Goal: Task Accomplishment & Management: Use online tool/utility

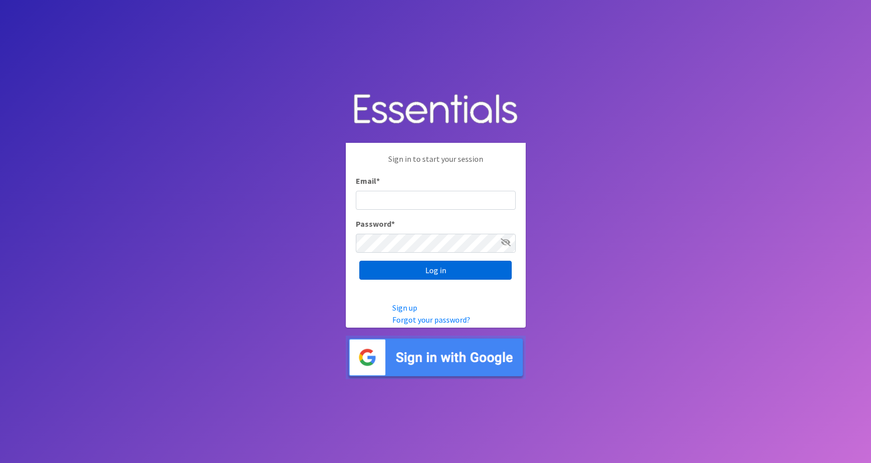
type input "[PERSON_NAME][EMAIL_ADDRESS][PERSON_NAME][DOMAIN_NAME]"
click at [387, 270] on input "Log in" at bounding box center [435, 270] width 152 height 19
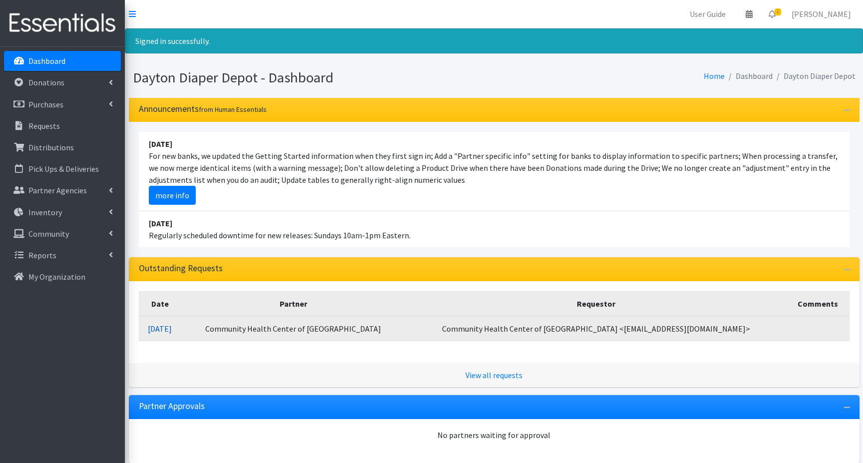
click at [172, 329] on link "[DATE]" at bounding box center [160, 329] width 24 height 10
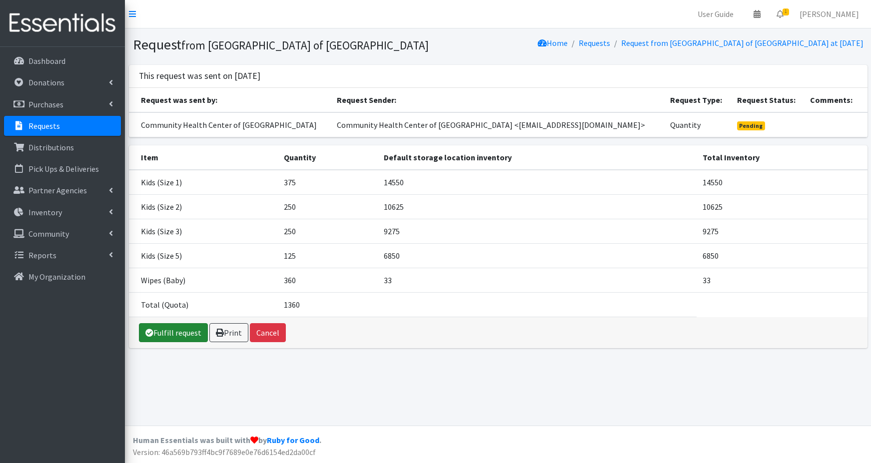
click at [180, 332] on link "Fulfill request" at bounding box center [173, 332] width 69 height 19
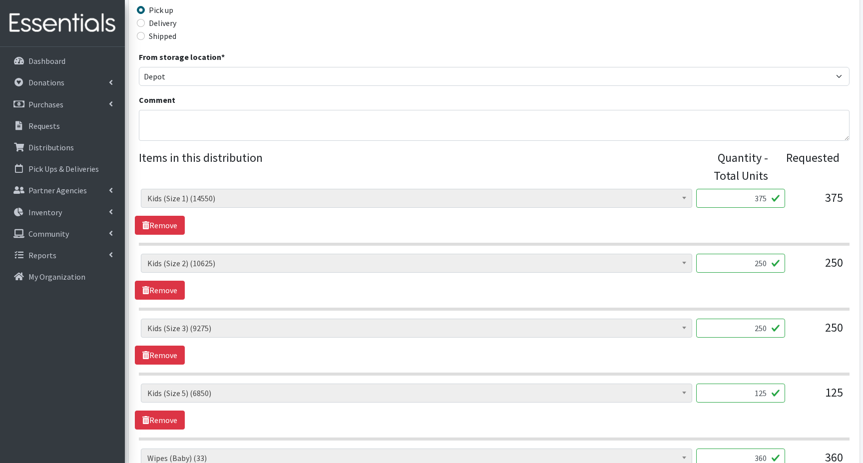
scroll to position [449, 0]
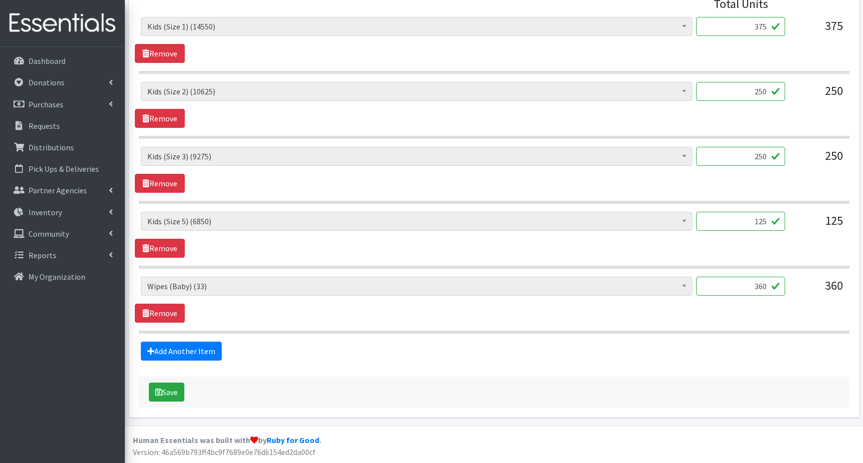
click at [747, 286] on input "360" at bounding box center [740, 286] width 89 height 19
type input "0"
type input "33"
click at [171, 393] on button "Save" at bounding box center [166, 392] width 35 height 19
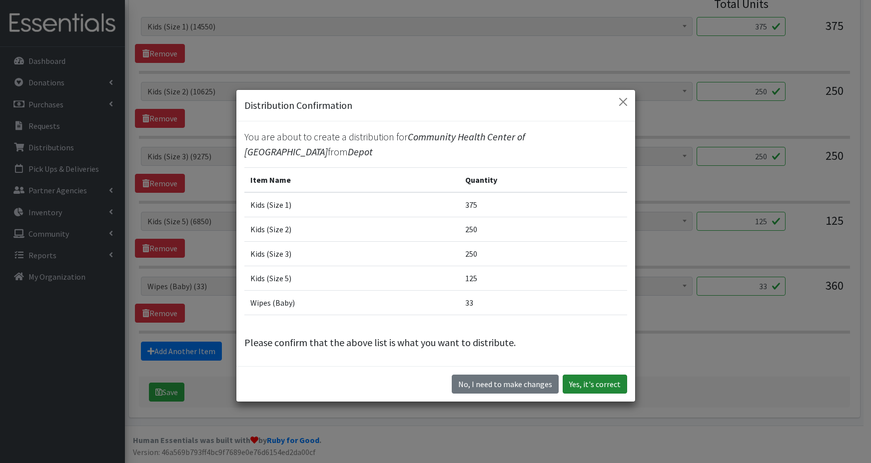
click at [589, 386] on button "Yes, it's correct" at bounding box center [594, 384] width 64 height 19
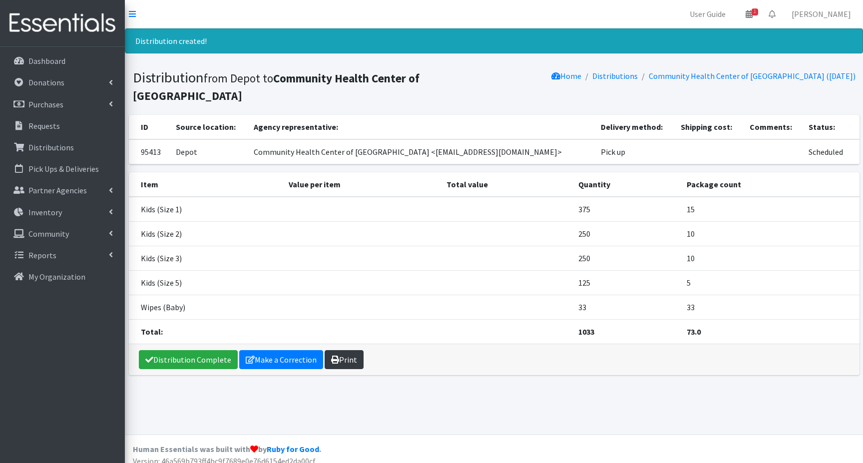
click at [344, 361] on link "Print" at bounding box center [344, 359] width 39 height 19
